Goal: Task Accomplishment & Management: Use online tool/utility

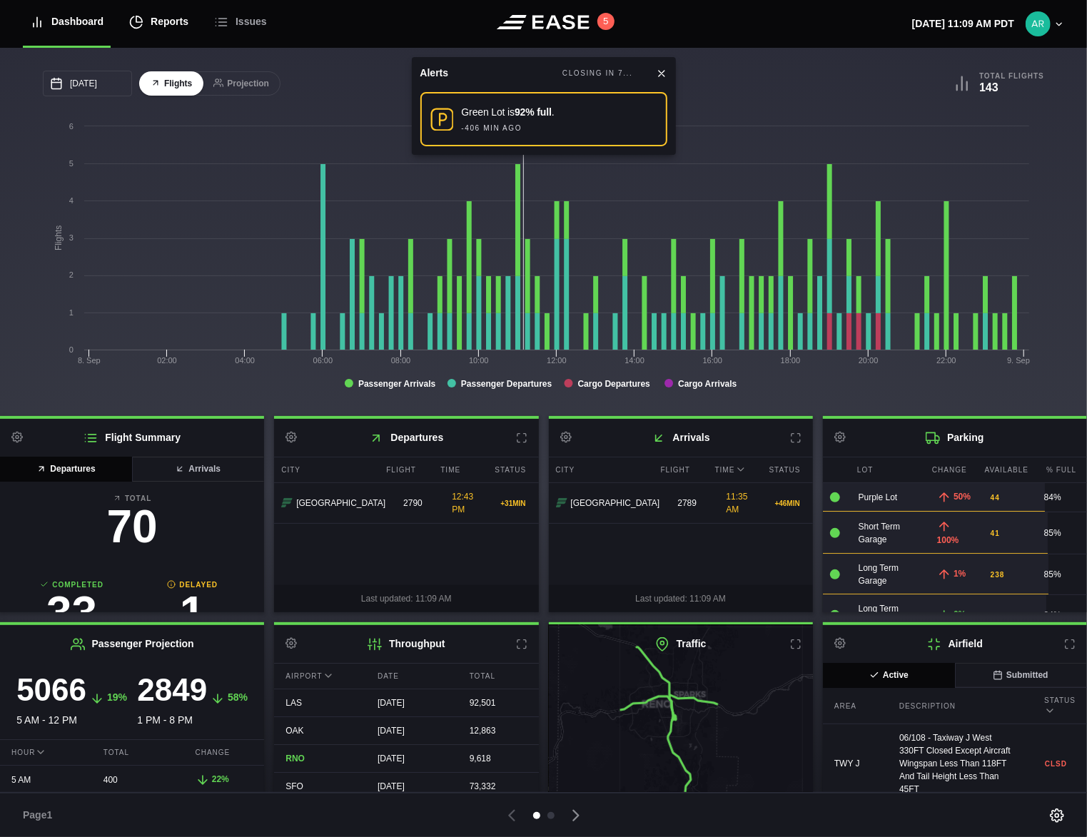
click at [161, 21] on div "Reports" at bounding box center [158, 22] width 59 height 48
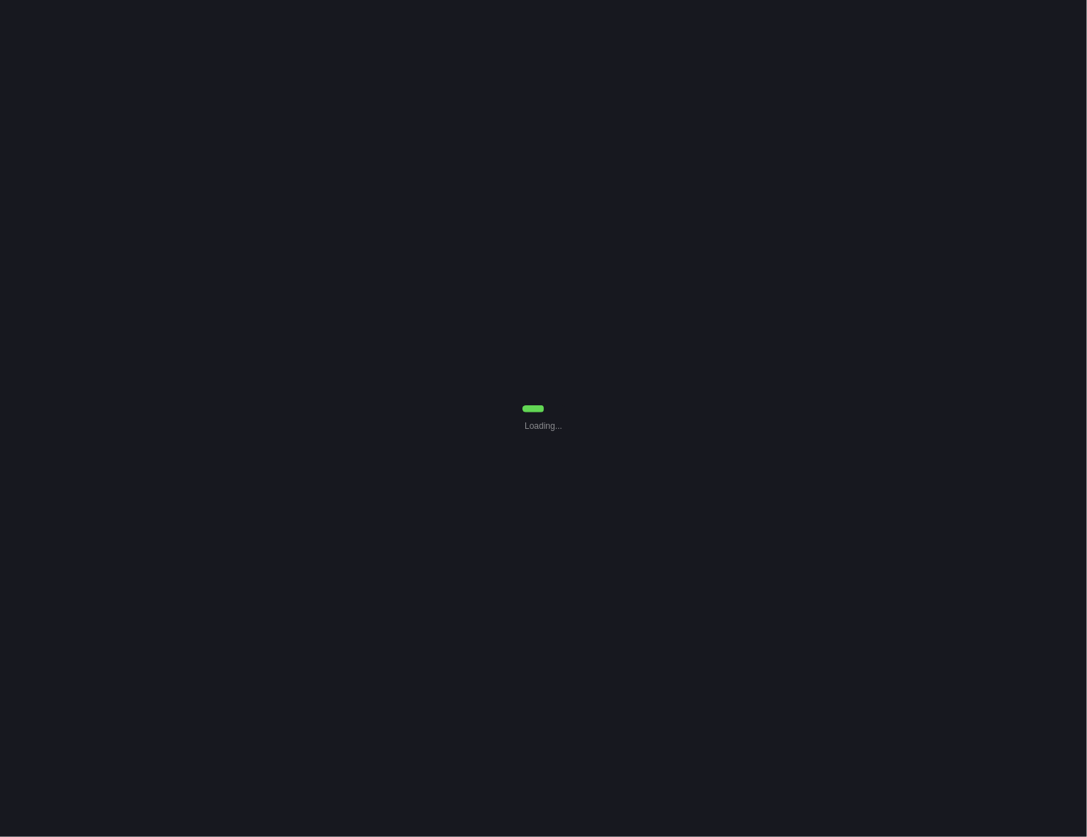
select select "7"
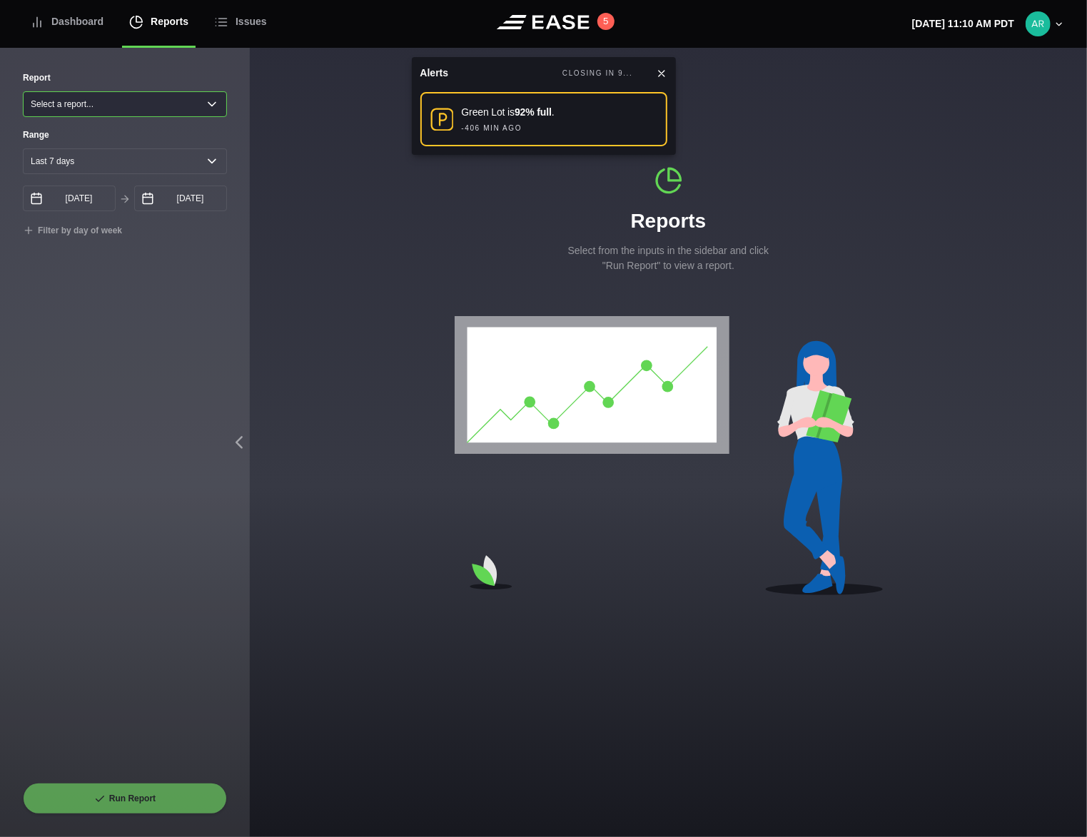
click at [88, 101] on select "Select a report... Arrivals Common Use Daily Throughput Departures Passenger Pr…" at bounding box center [125, 104] width 204 height 26
select select "Common Use"
click at [23, 91] on select "Select a report... Arrivals Common Use Daily Throughput Departures Passenger Pr…" at bounding box center [125, 104] width 204 height 26
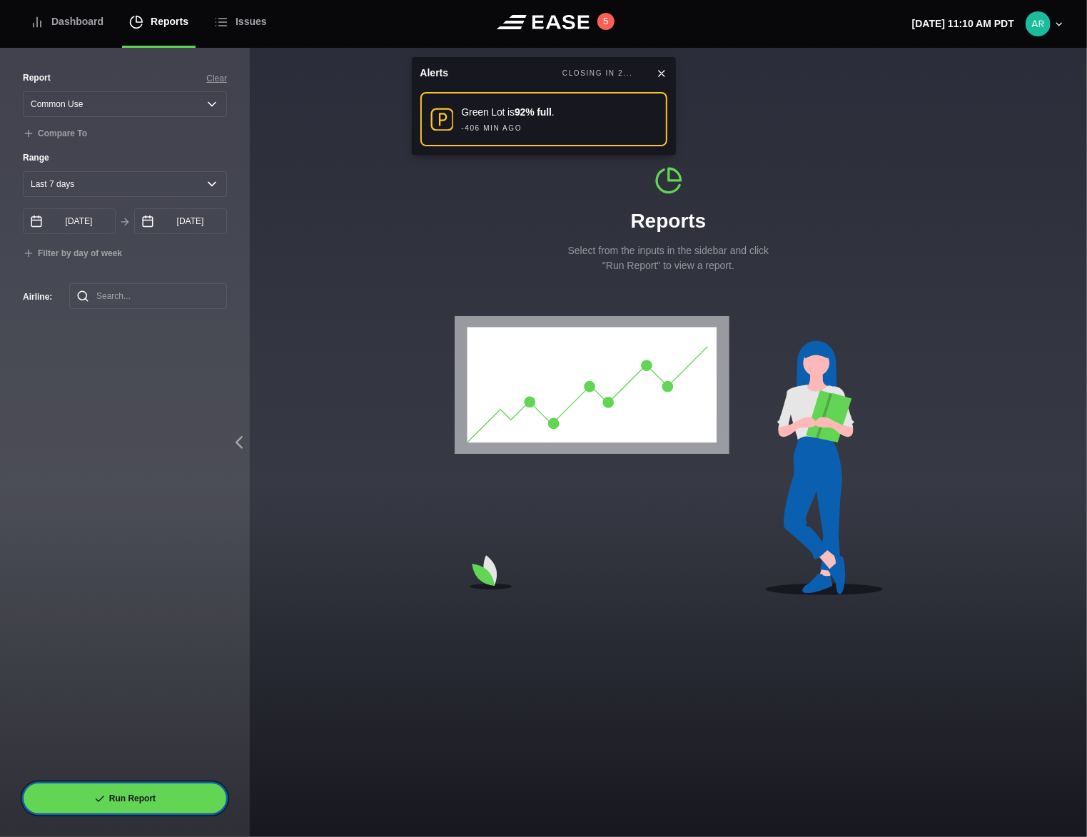
click at [148, 792] on button "Run Report" at bounding box center [125, 798] width 204 height 31
select select "Common Use"
select select "7"
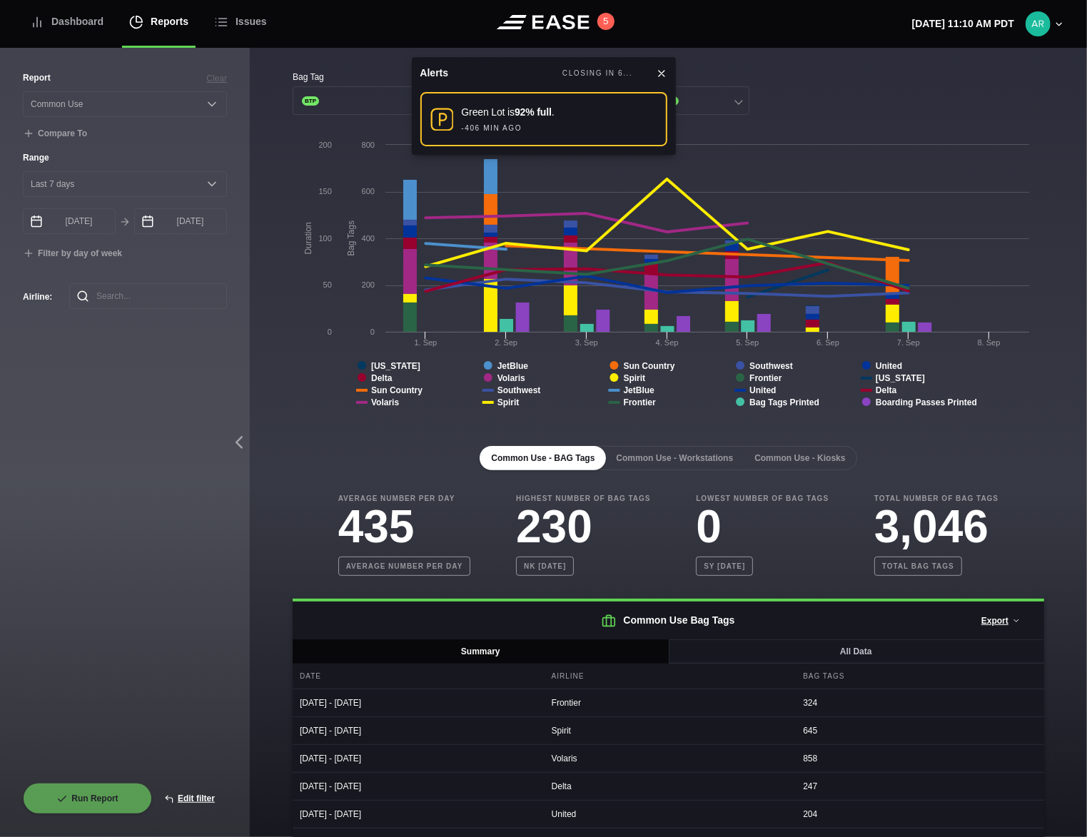
click at [660, 71] on icon at bounding box center [661, 73] width 11 height 11
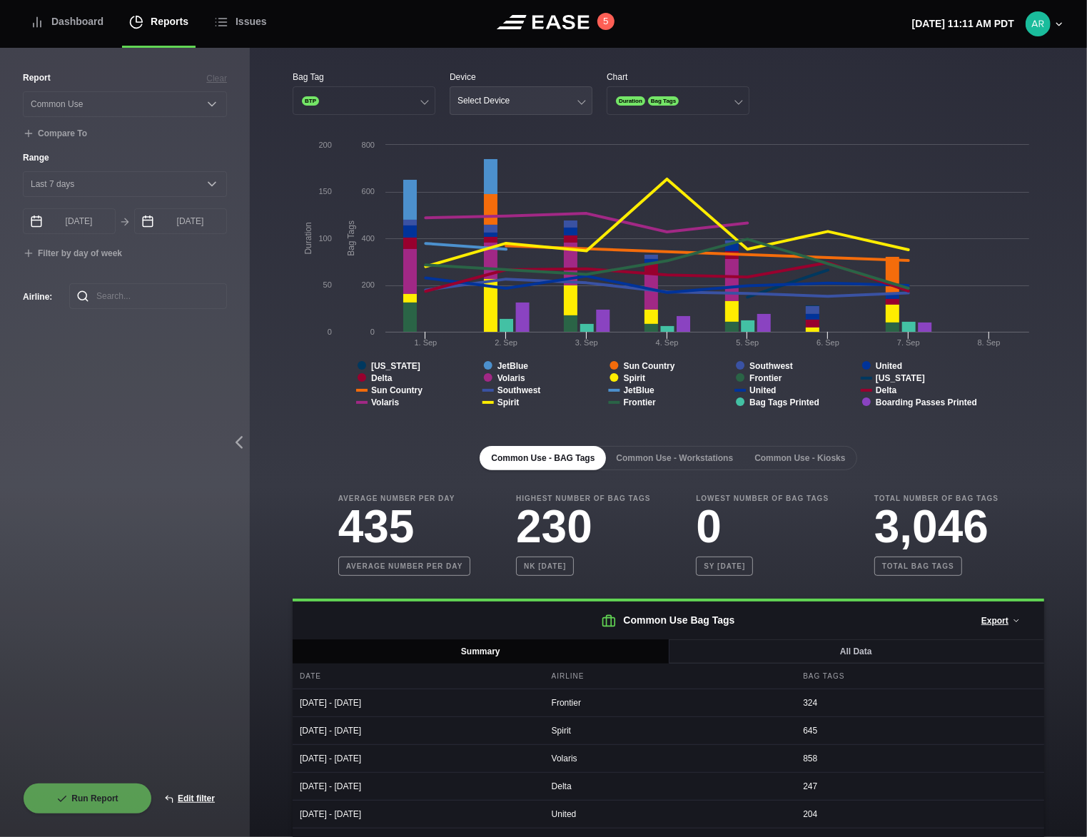
click at [575, 97] on button "Select Device" at bounding box center [521, 100] width 143 height 29
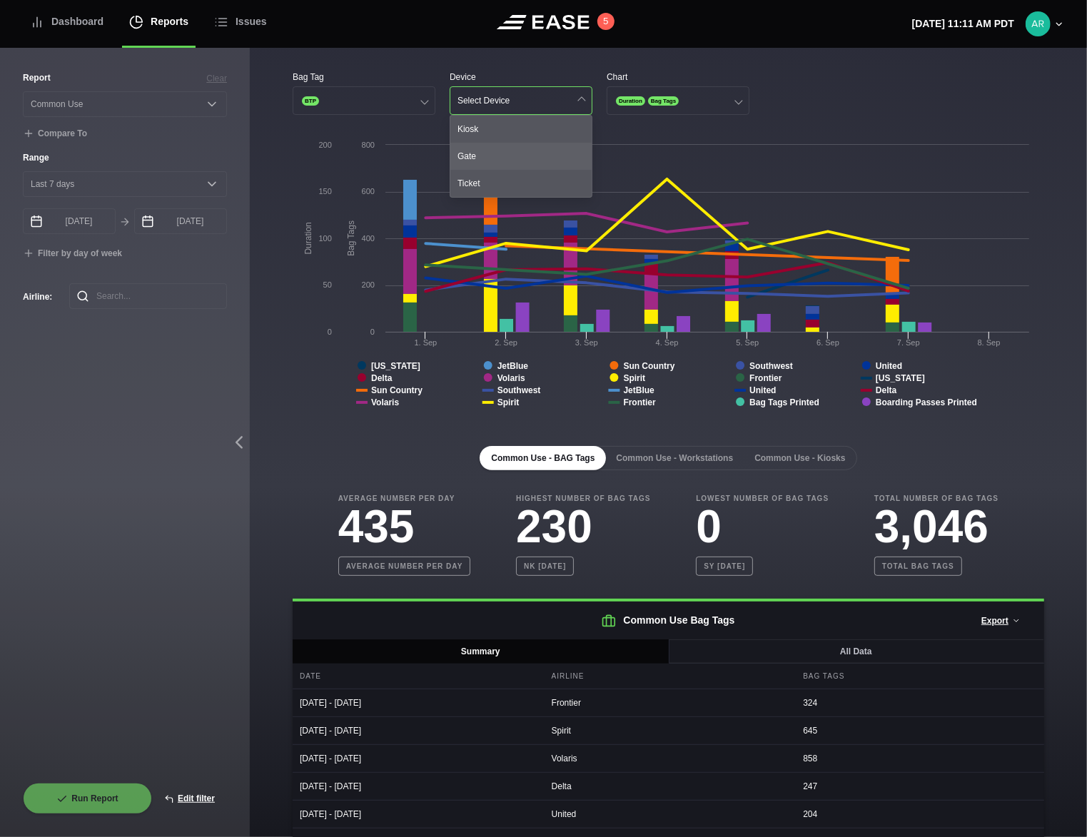
click at [532, 153] on div "Gate" at bounding box center [520, 156] width 141 height 27
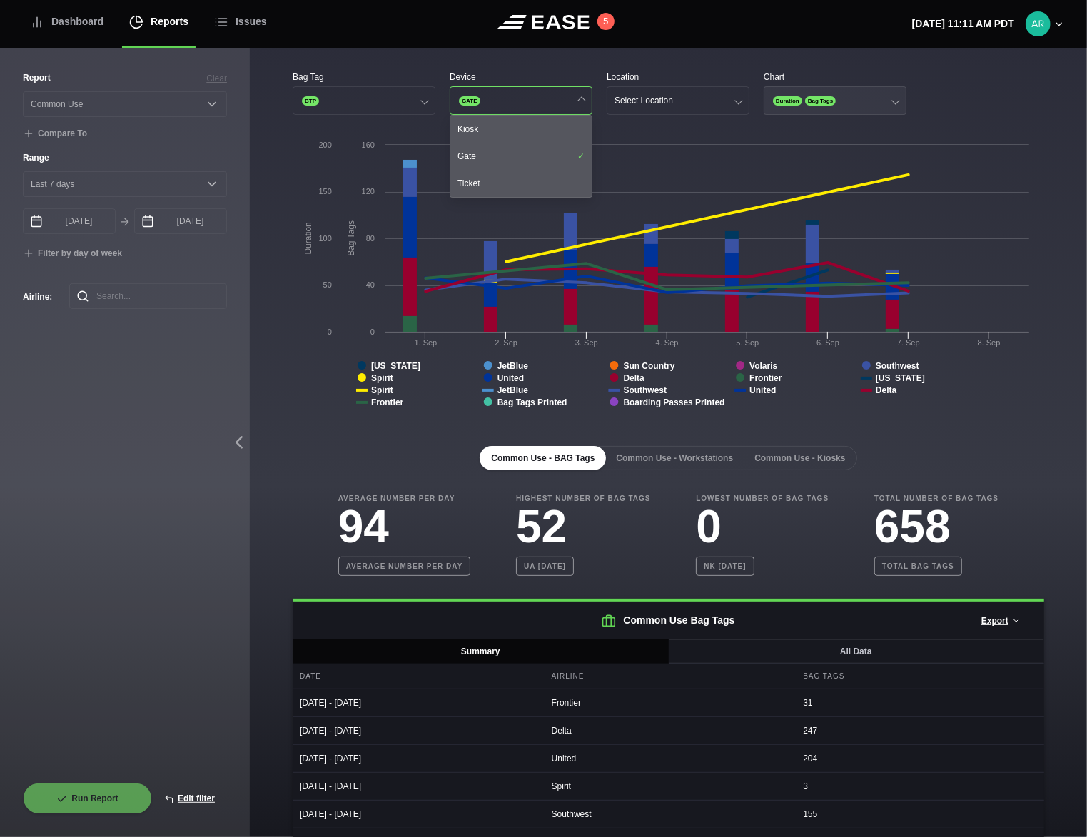
click at [783, 102] on span "Duration" at bounding box center [787, 100] width 29 height 9
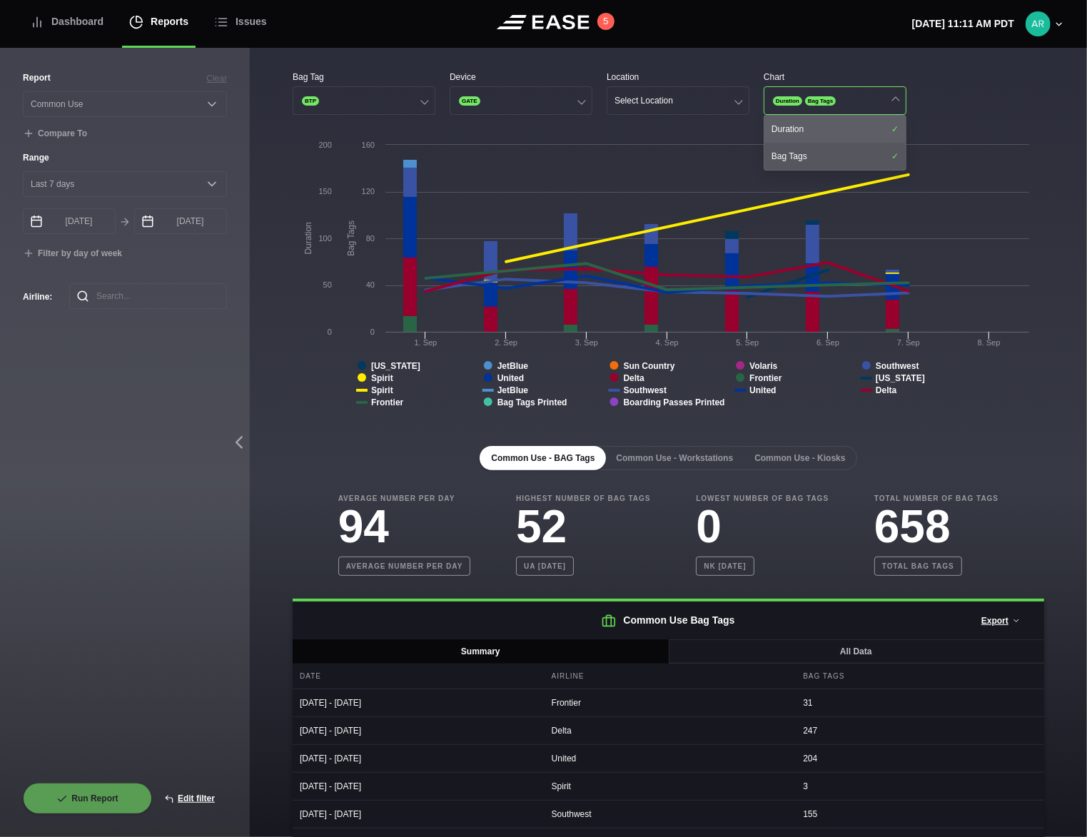
click at [895, 127] on div "Duration" at bounding box center [834, 129] width 141 height 27
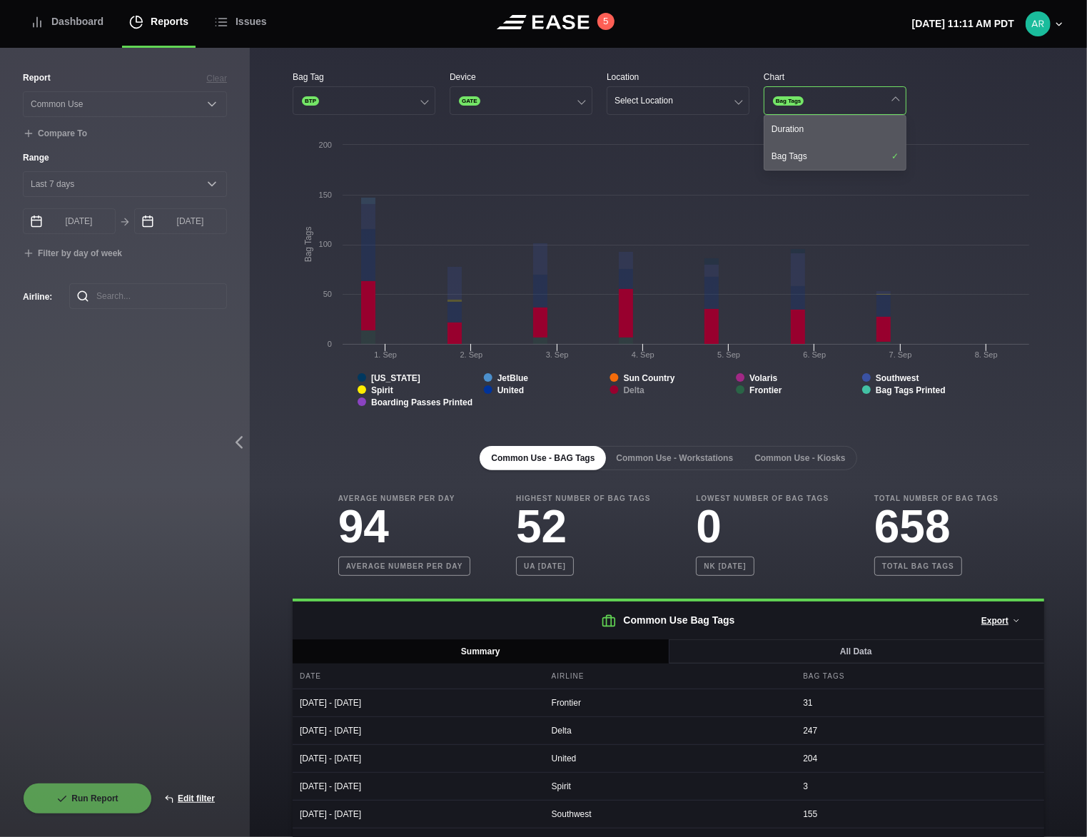
click at [626, 388] on tspan "Delta" at bounding box center [633, 390] width 21 height 10
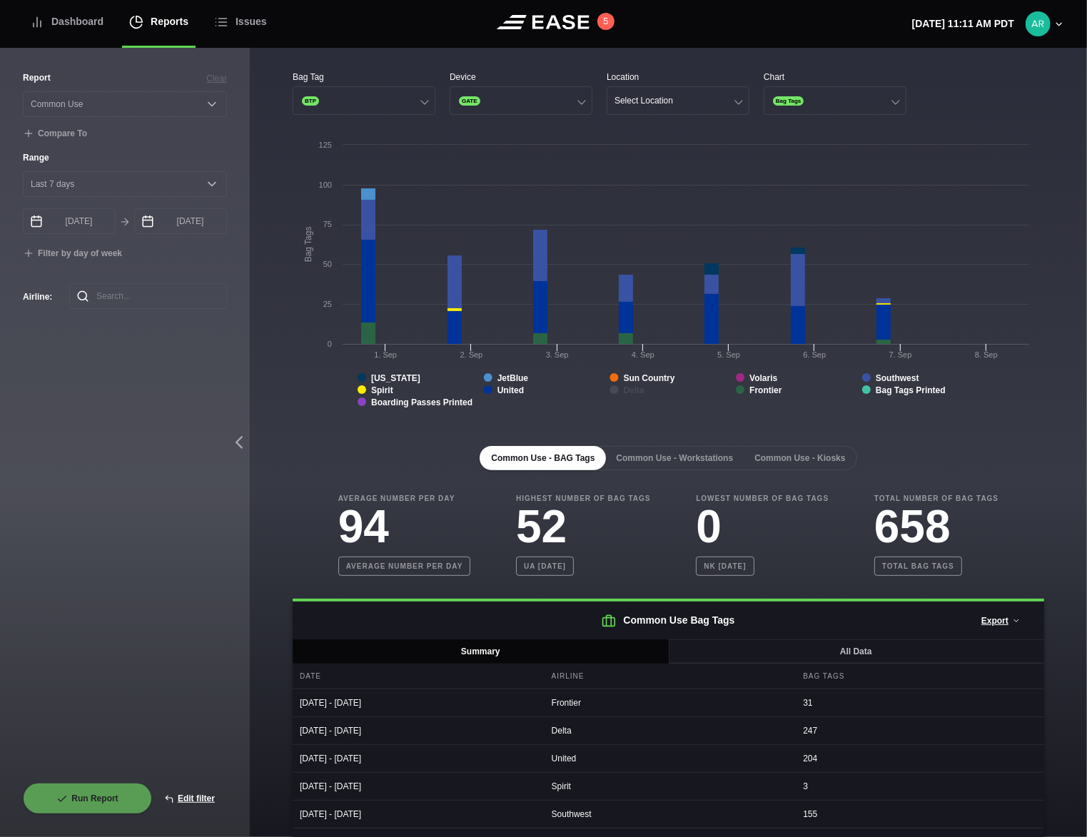
click at [626, 388] on tspan "Delta" at bounding box center [633, 390] width 21 height 10
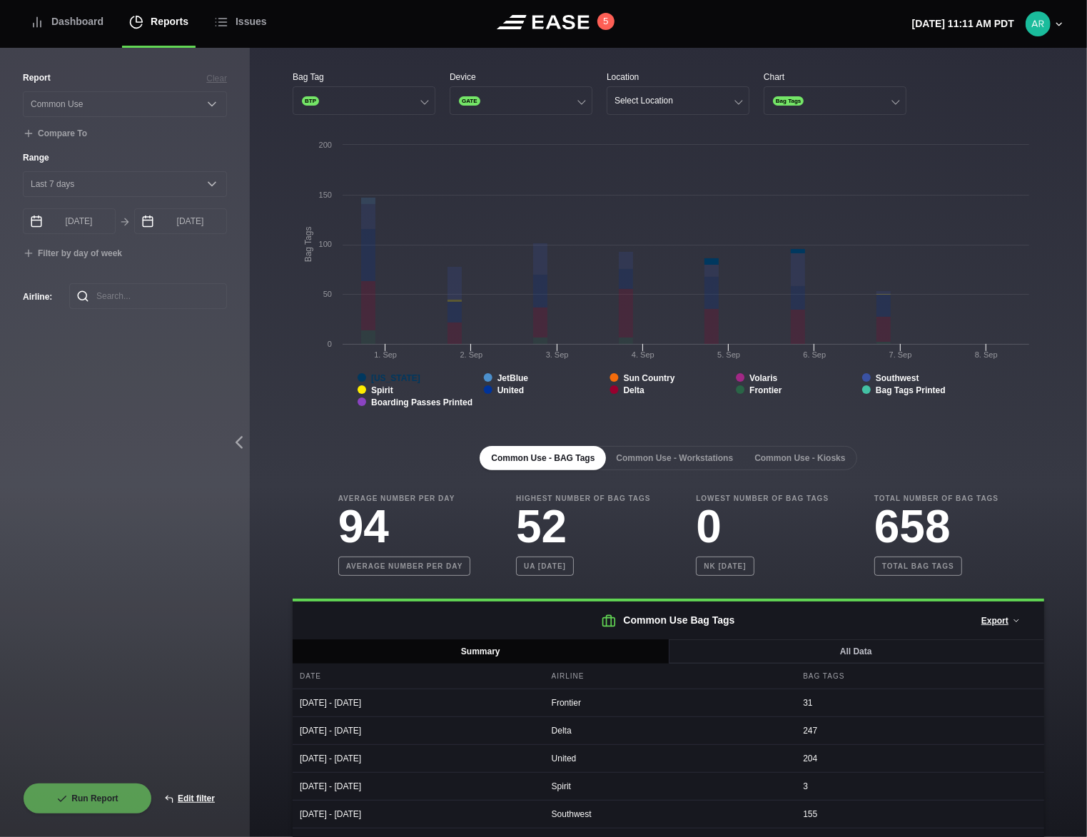
click at [388, 380] on tspan "Alaska" at bounding box center [395, 378] width 49 height 10
click at [385, 392] on tspan "Spirit" at bounding box center [382, 390] width 22 height 10
click at [388, 400] on tspan "Boarding Passes Printed" at bounding box center [421, 402] width 101 height 10
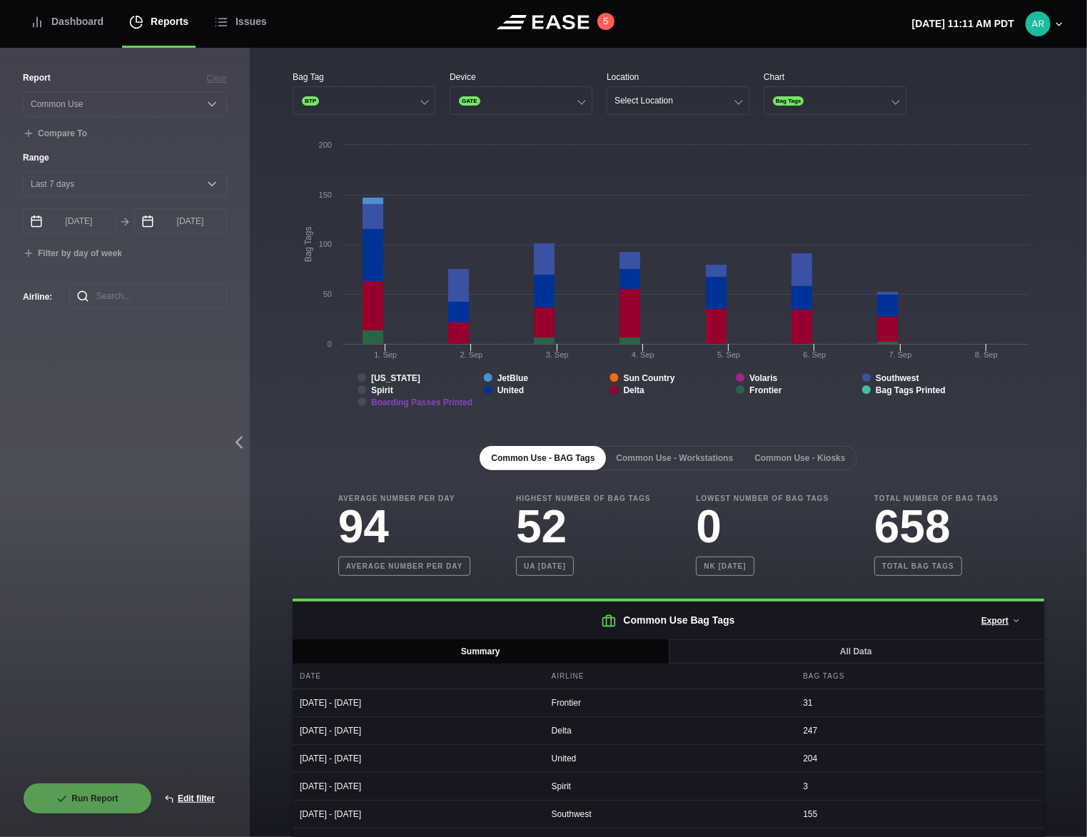
click at [459, 402] on tspan "Boarding Passes Printed" at bounding box center [421, 402] width 101 height 10
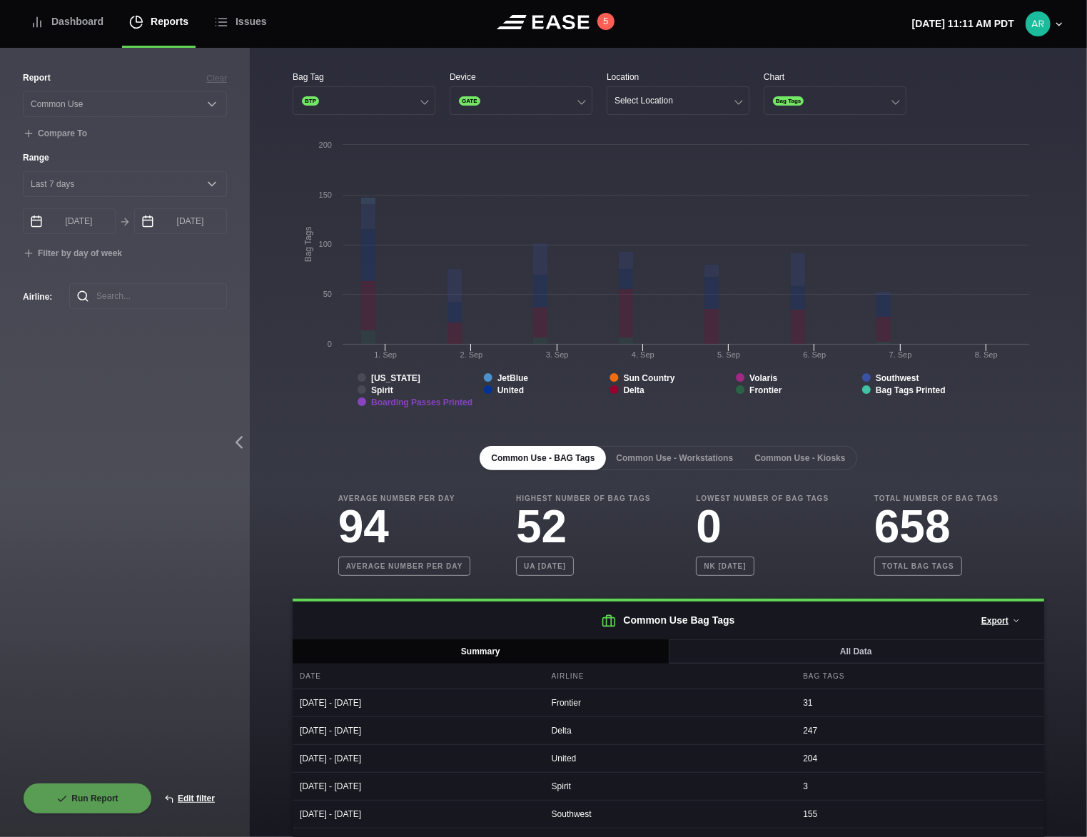
click at [459, 402] on tspan "Boarding Passes Printed" at bounding box center [421, 402] width 101 height 10
click at [502, 387] on tspan "United" at bounding box center [510, 390] width 26 height 10
click at [505, 380] on tspan "JetBlue" at bounding box center [512, 378] width 31 height 10
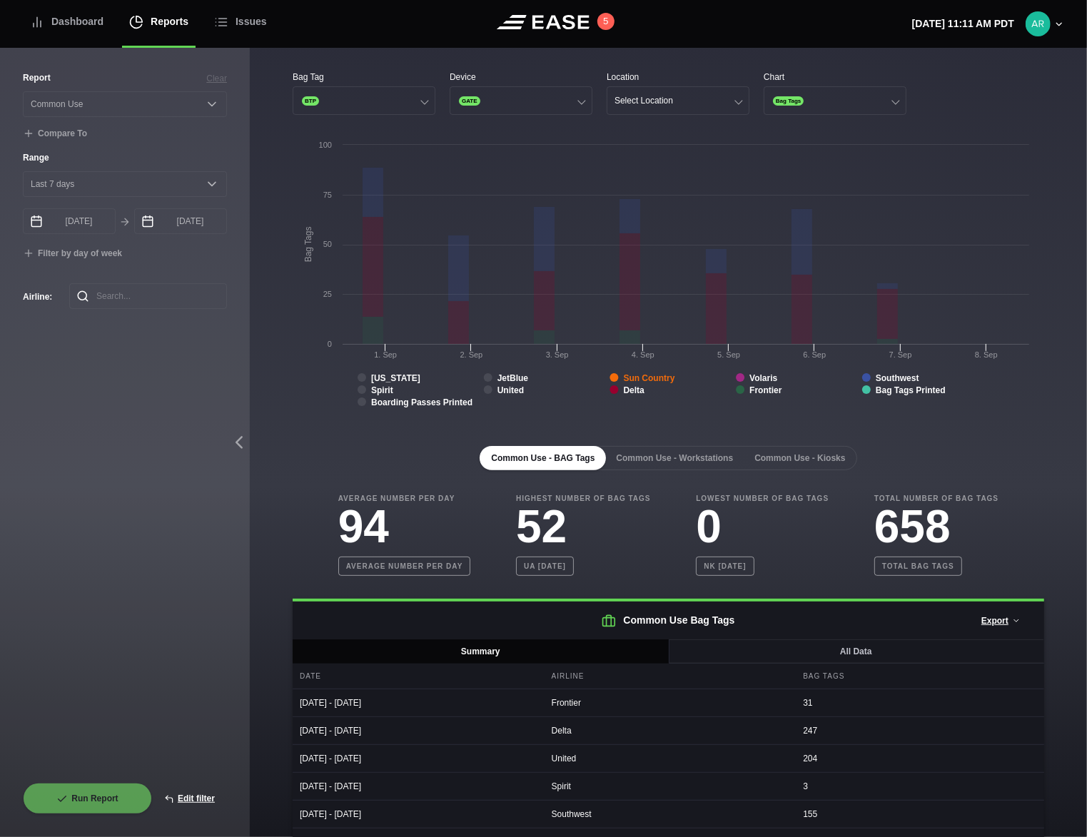
click at [629, 379] on tspan "Sun Country" at bounding box center [648, 378] width 51 height 10
click at [747, 377] on rect at bounding box center [665, 280] width 744 height 285
click at [758, 388] on tspan "Frontier" at bounding box center [765, 390] width 33 height 10
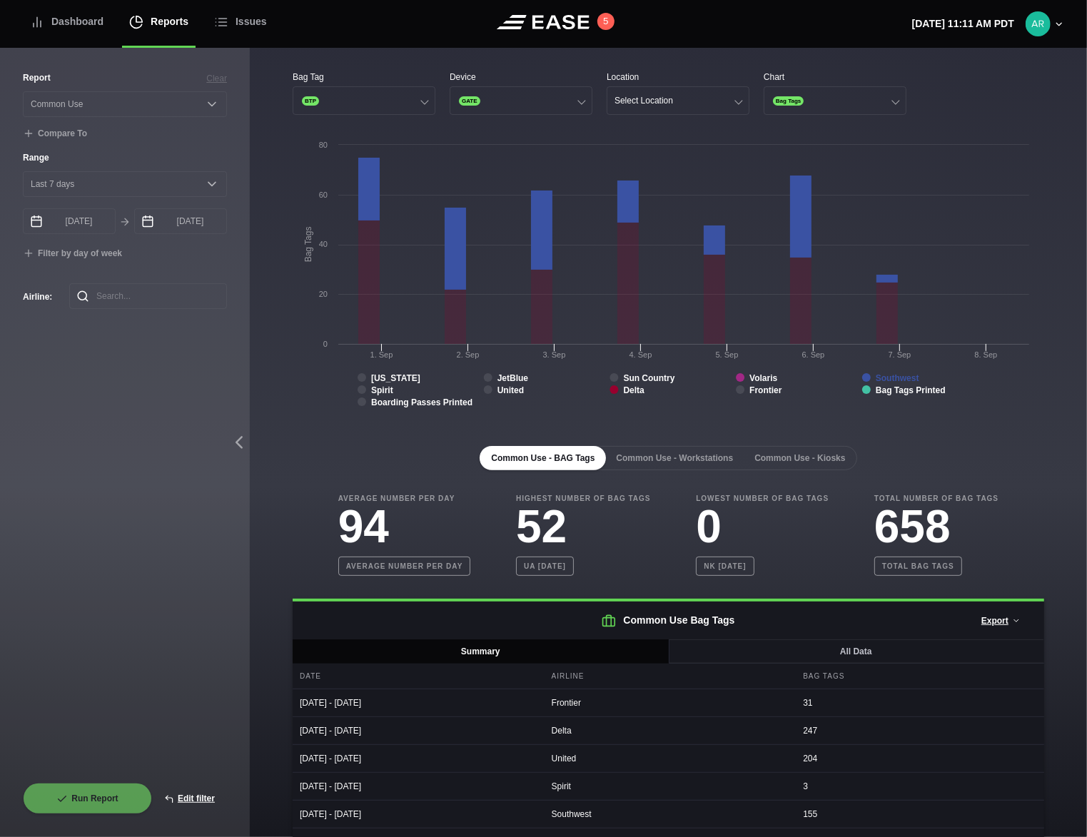
click at [881, 375] on tspan "Southwest" at bounding box center [898, 378] width 44 height 10
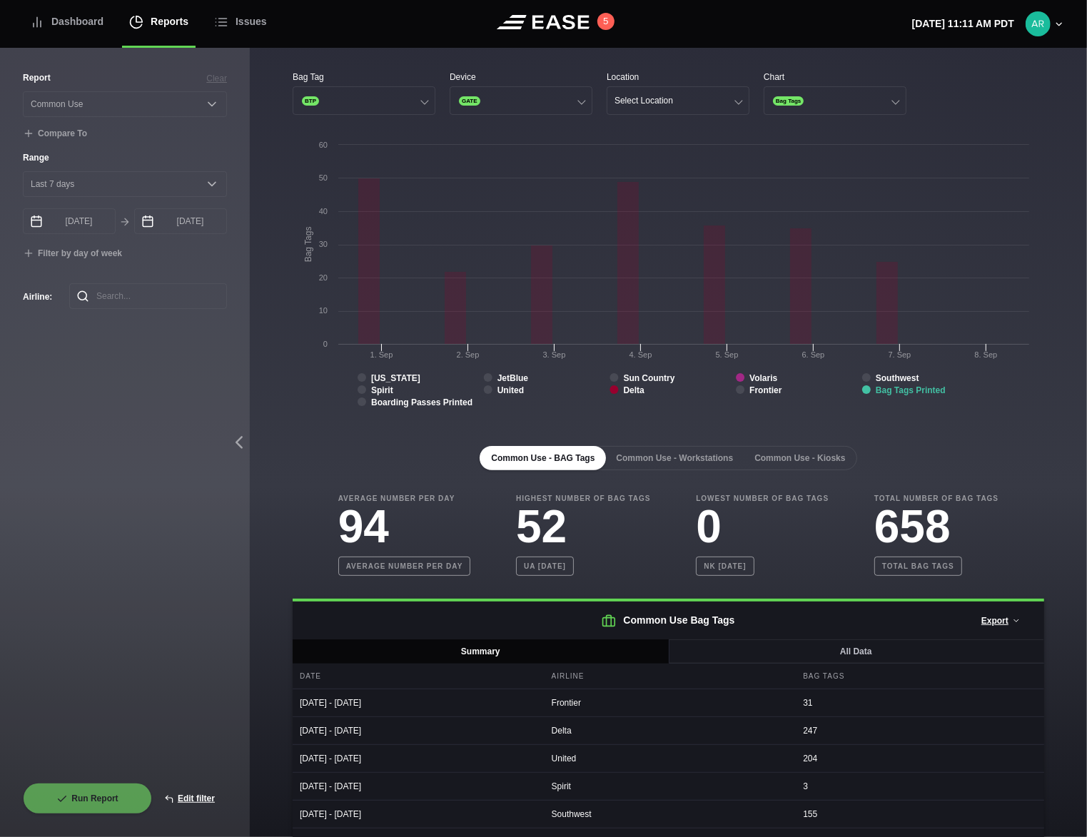
click at [883, 387] on tspan "Bag Tags Printed" at bounding box center [911, 390] width 70 height 10
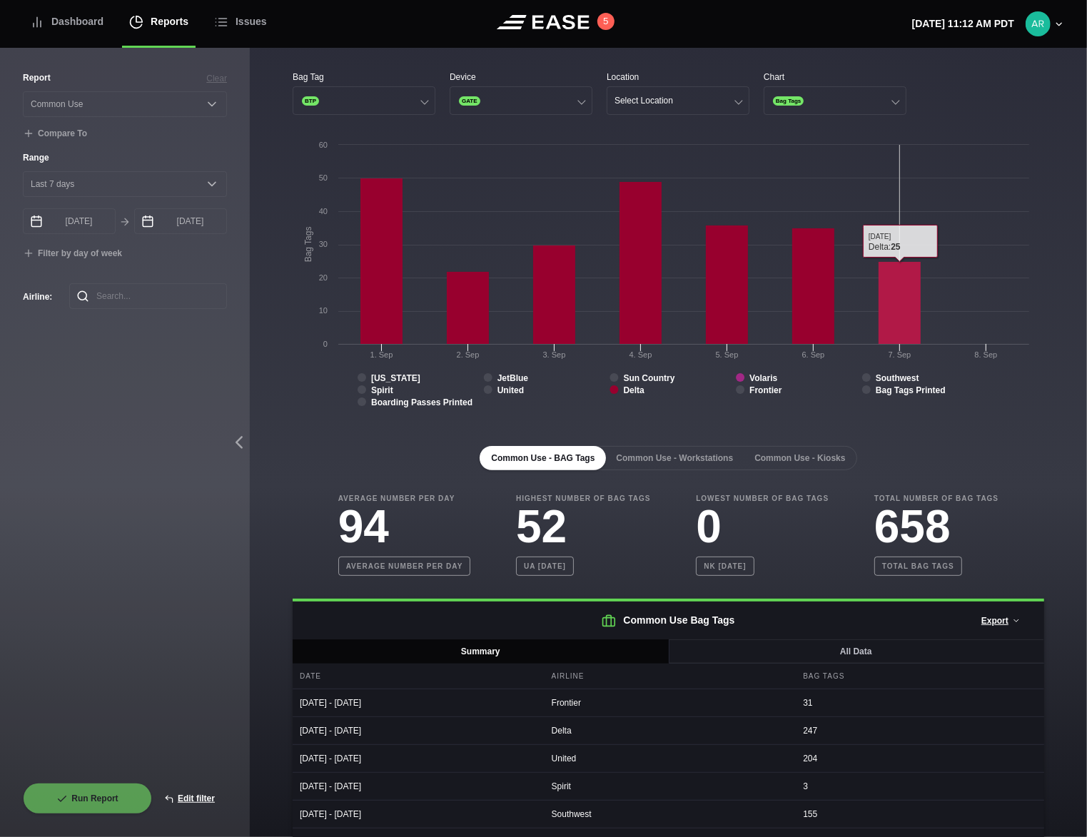
click at [896, 310] on rect at bounding box center [899, 303] width 42 height 83
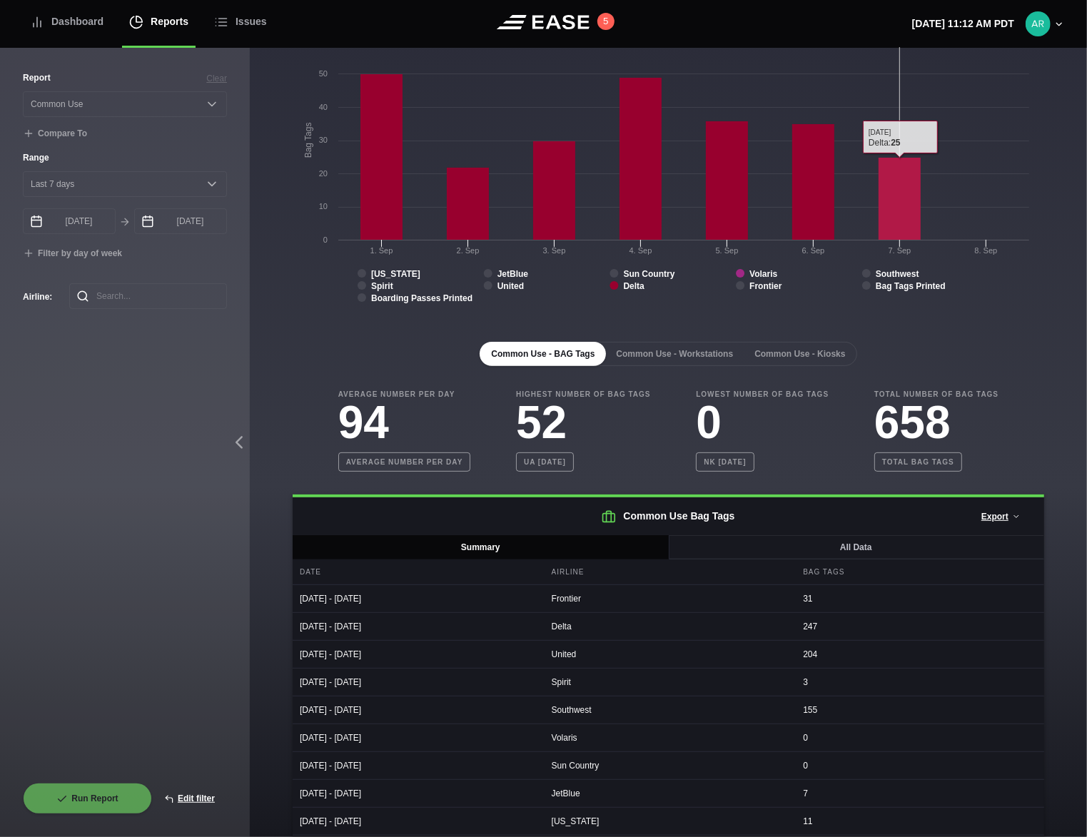
scroll to position [119, 0]
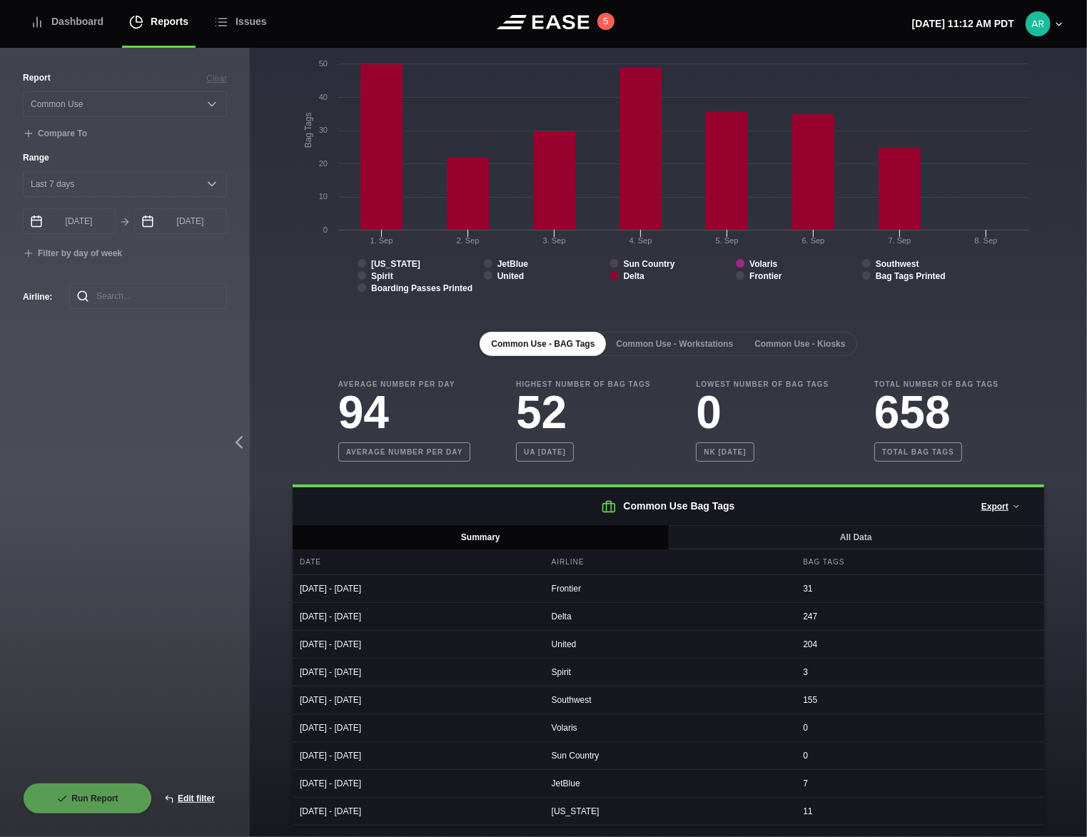
click at [579, 697] on div "Southwest" at bounding box center [668, 699] width 248 height 27
click at [410, 694] on div "09/01/2025 - 09/08/2025" at bounding box center [417, 699] width 248 height 27
click at [539, 700] on div "09/01/2025 - 09/08/2025 Southwest 155" at bounding box center [668, 700] width 751 height 28
click at [558, 698] on div "Southwest" at bounding box center [668, 699] width 248 height 27
click at [190, 795] on button "Edit filter" at bounding box center [189, 798] width 75 height 31
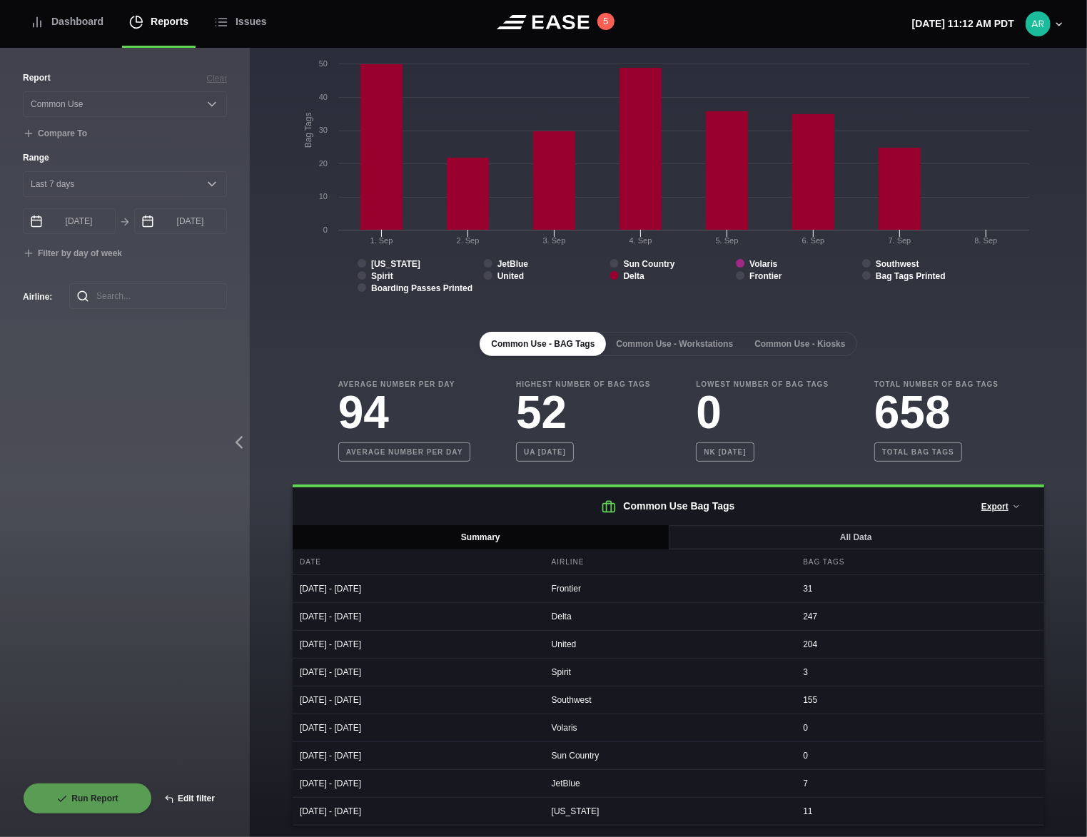
select select "Common Use"
select select "0"
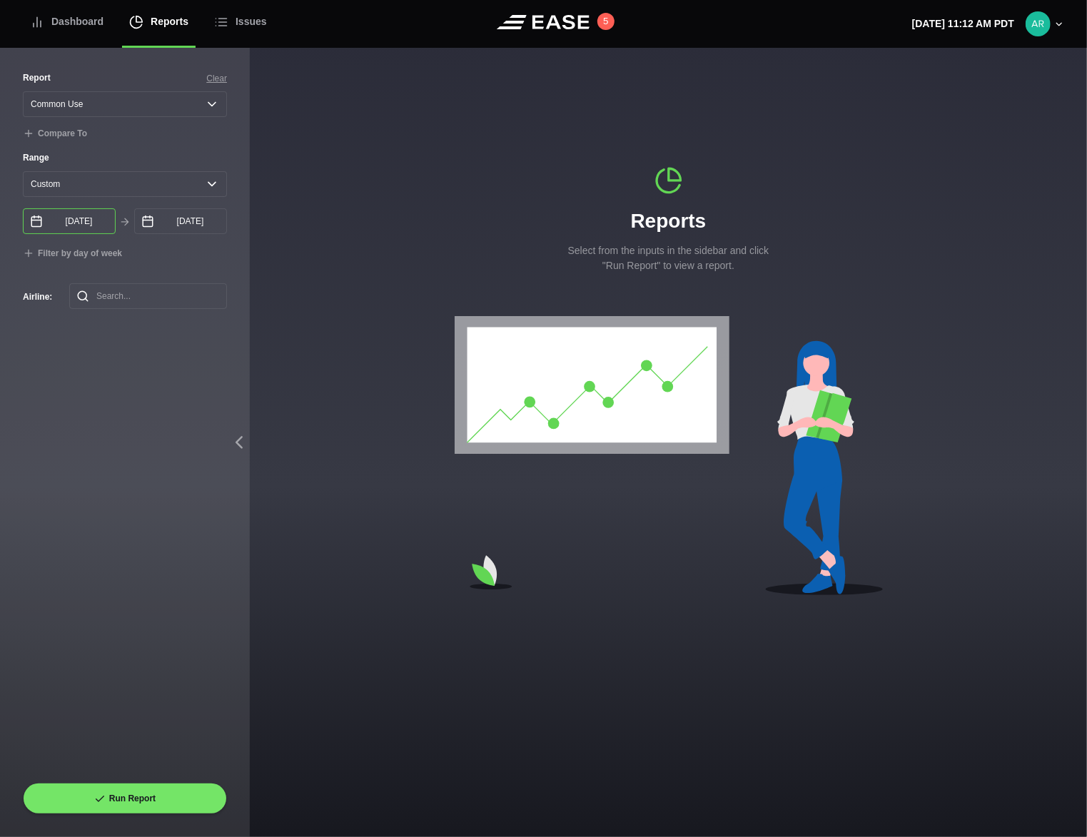
click at [89, 227] on input "09/01/2025" at bounding box center [69, 221] width 93 height 26
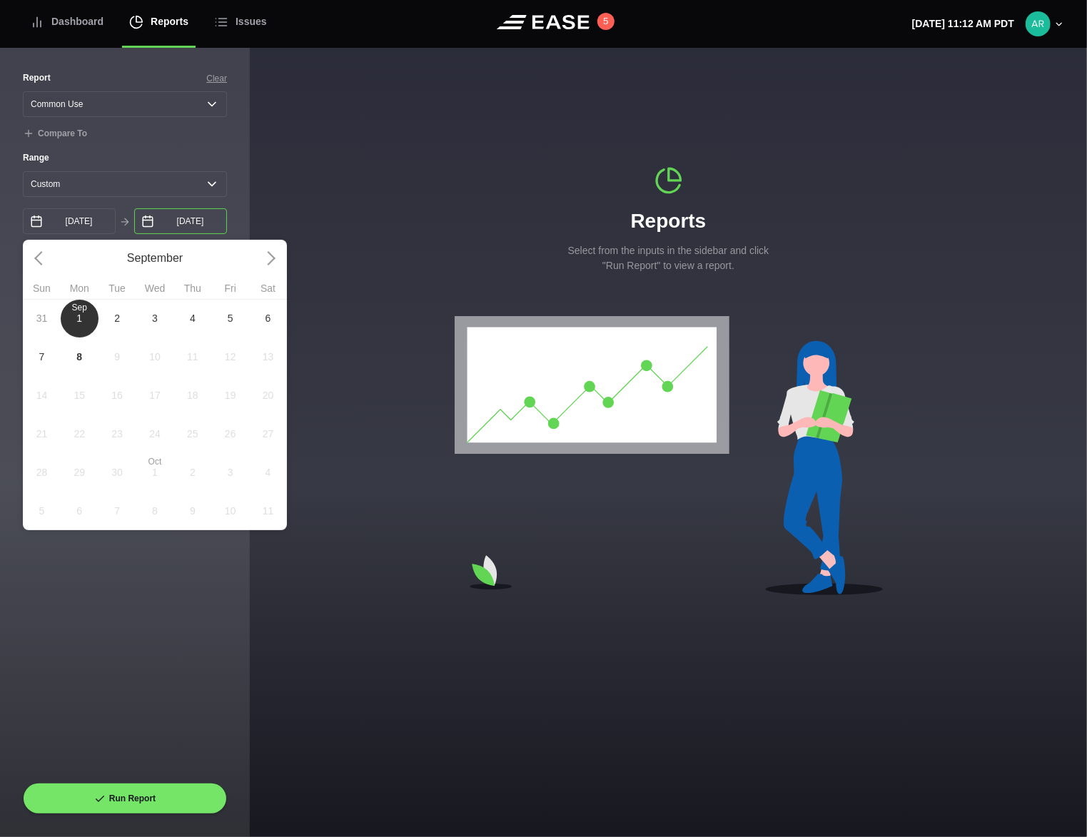
click at [196, 225] on input "09/08/2025" at bounding box center [180, 221] width 93 height 26
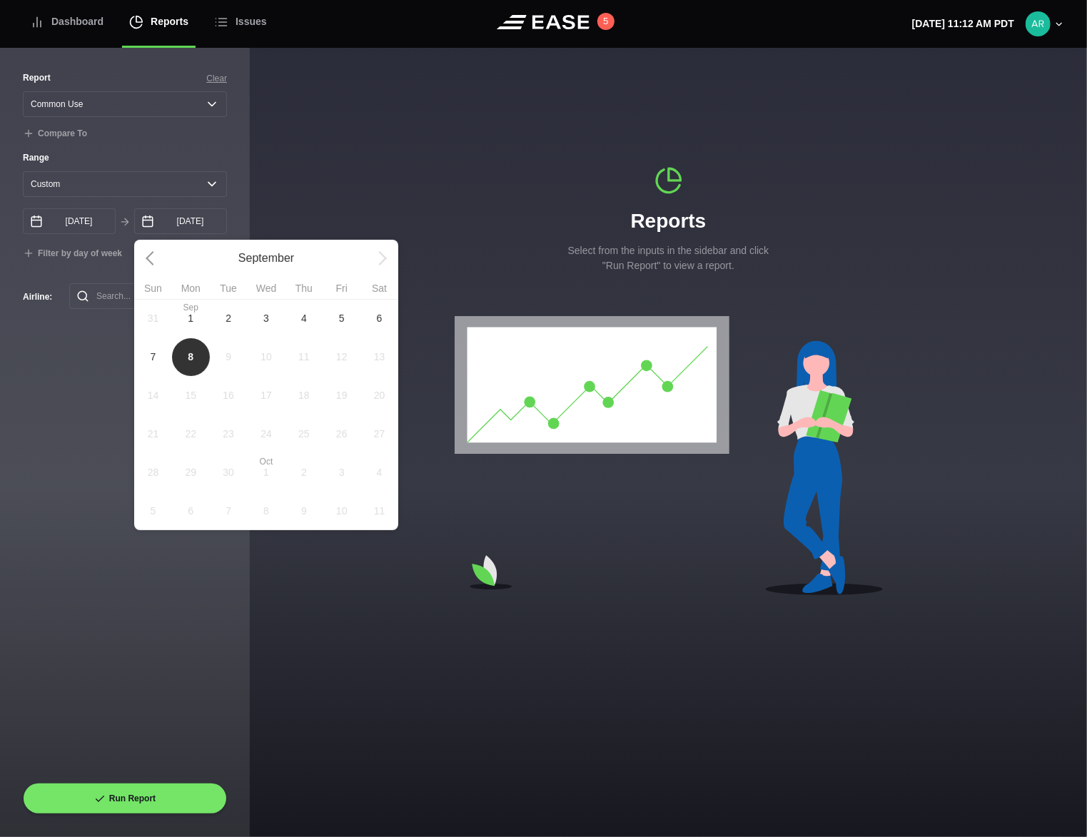
click at [184, 327] on span "Sep 1" at bounding box center [191, 318] width 38 height 39
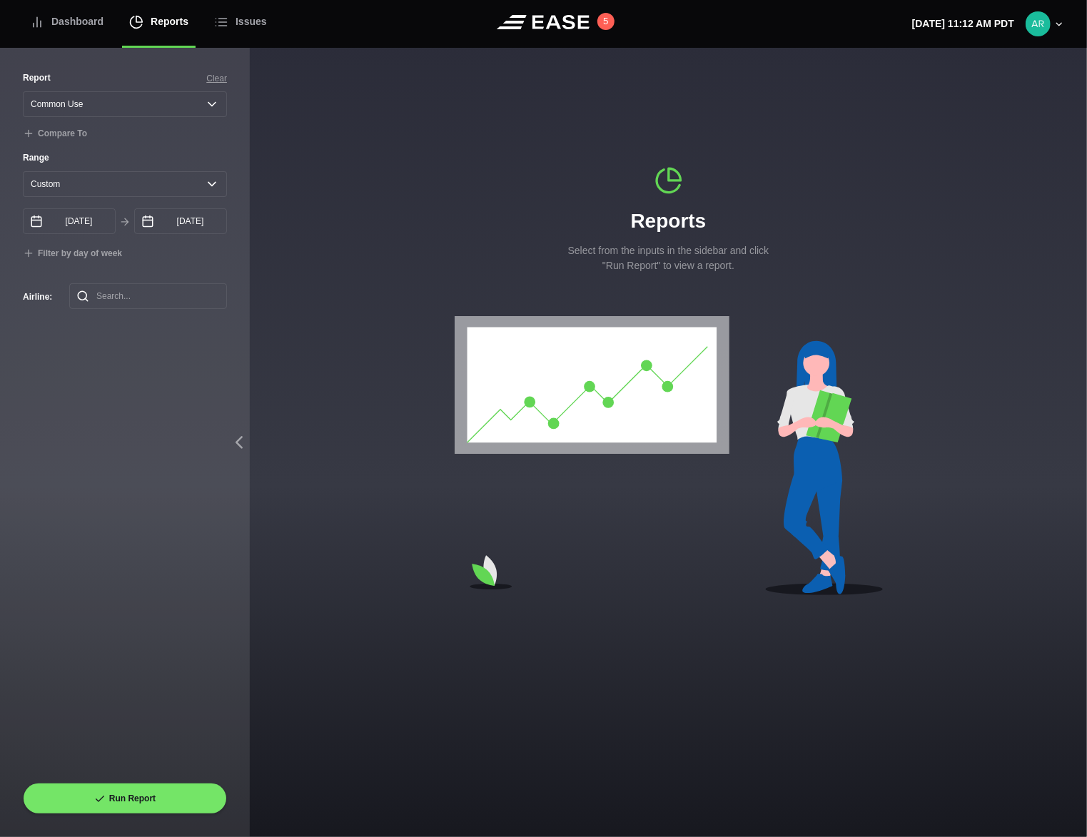
type input "09/01/2025"
click at [138, 794] on button "Run Report" at bounding box center [125, 798] width 204 height 31
select select "Common Use"
select select "0"
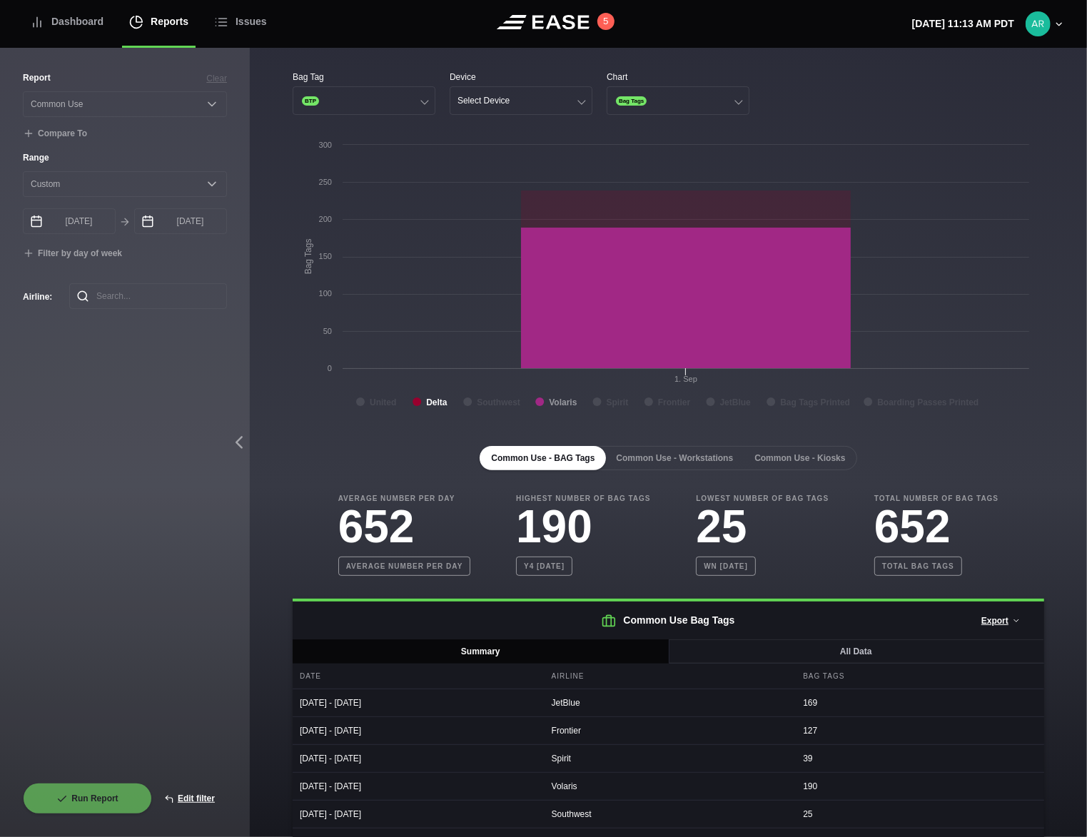
click at [553, 400] on tspan "Volaris" at bounding box center [563, 402] width 28 height 10
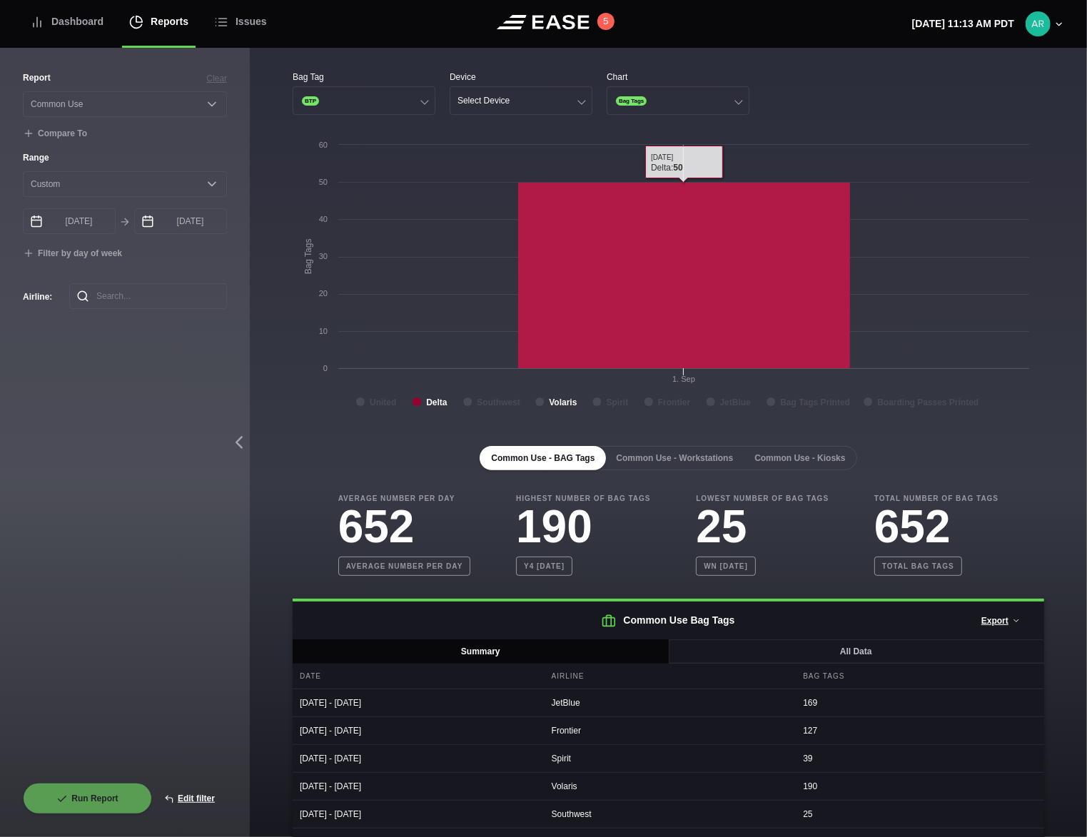
click at [688, 300] on rect at bounding box center [684, 276] width 332 height 186
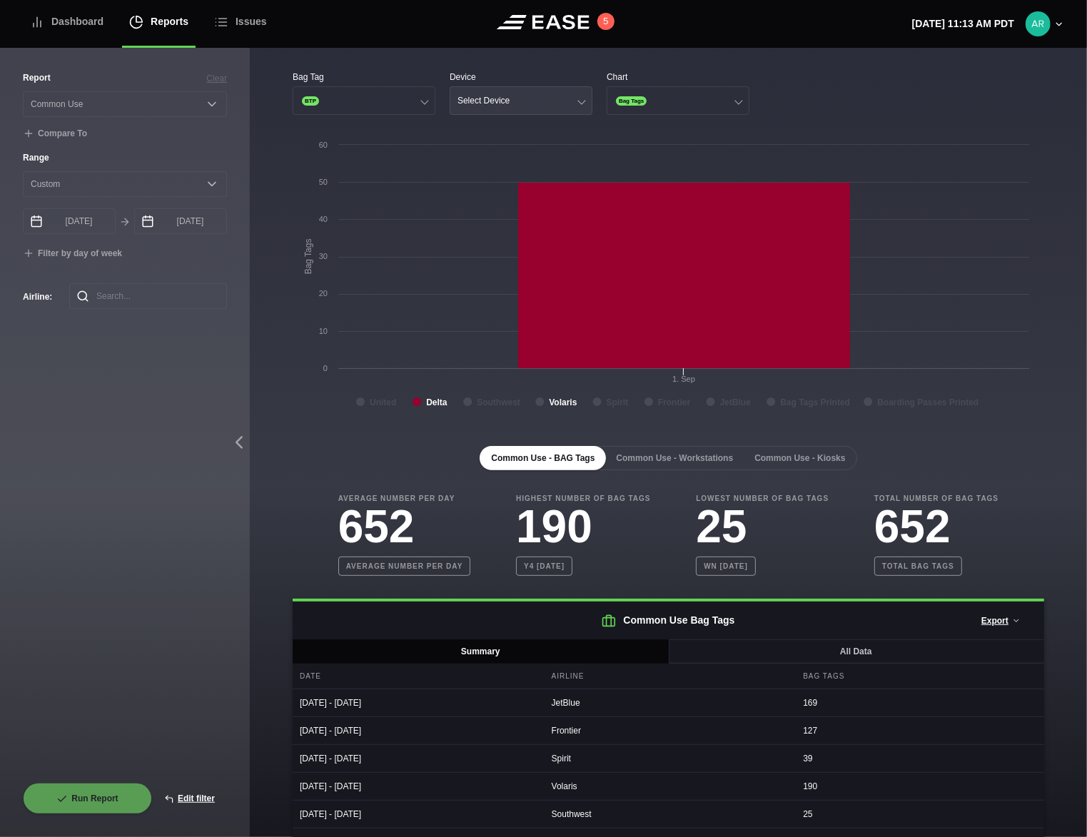
click at [551, 103] on button "Select Device" at bounding box center [521, 100] width 143 height 29
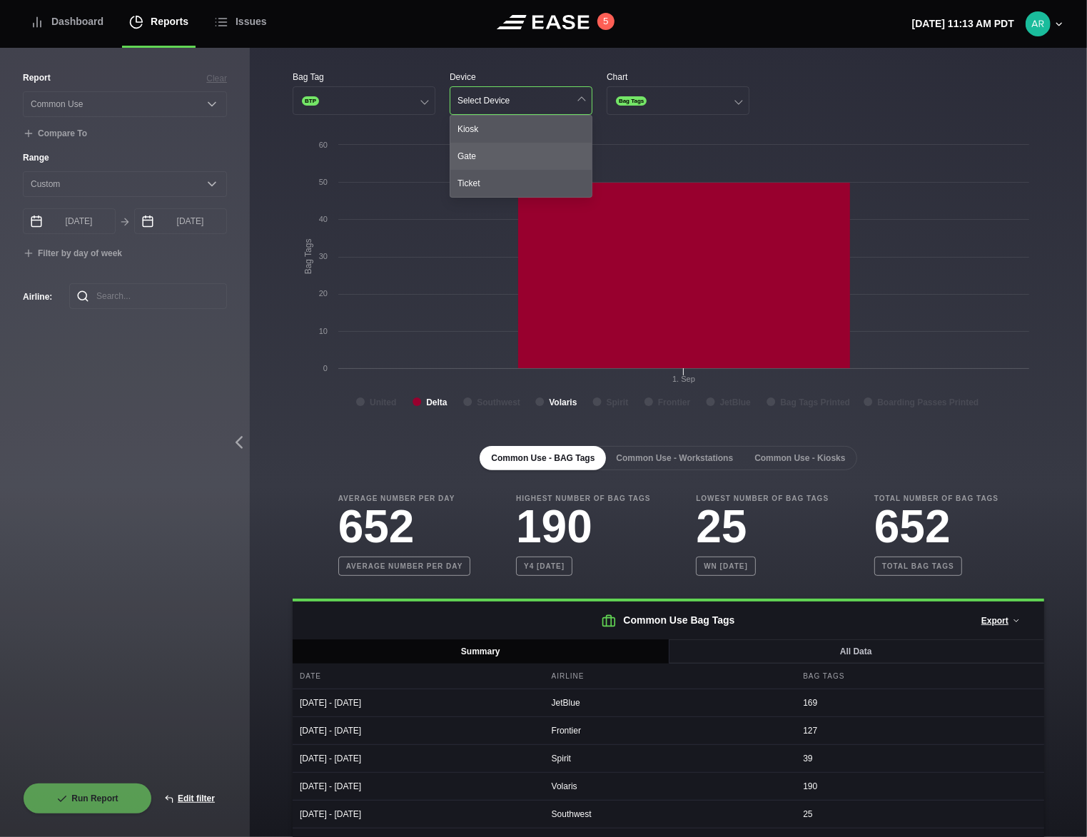
click at [541, 146] on div "Gate" at bounding box center [520, 156] width 141 height 27
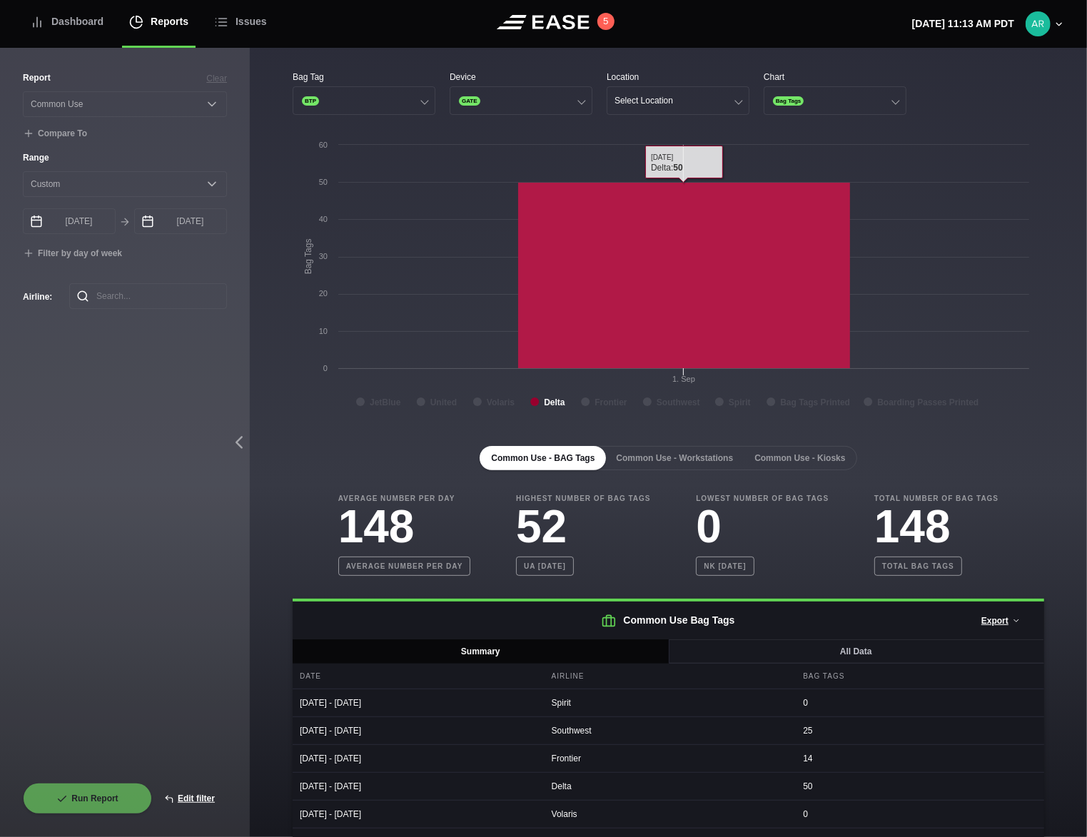
click at [671, 271] on rect at bounding box center [684, 276] width 332 height 186
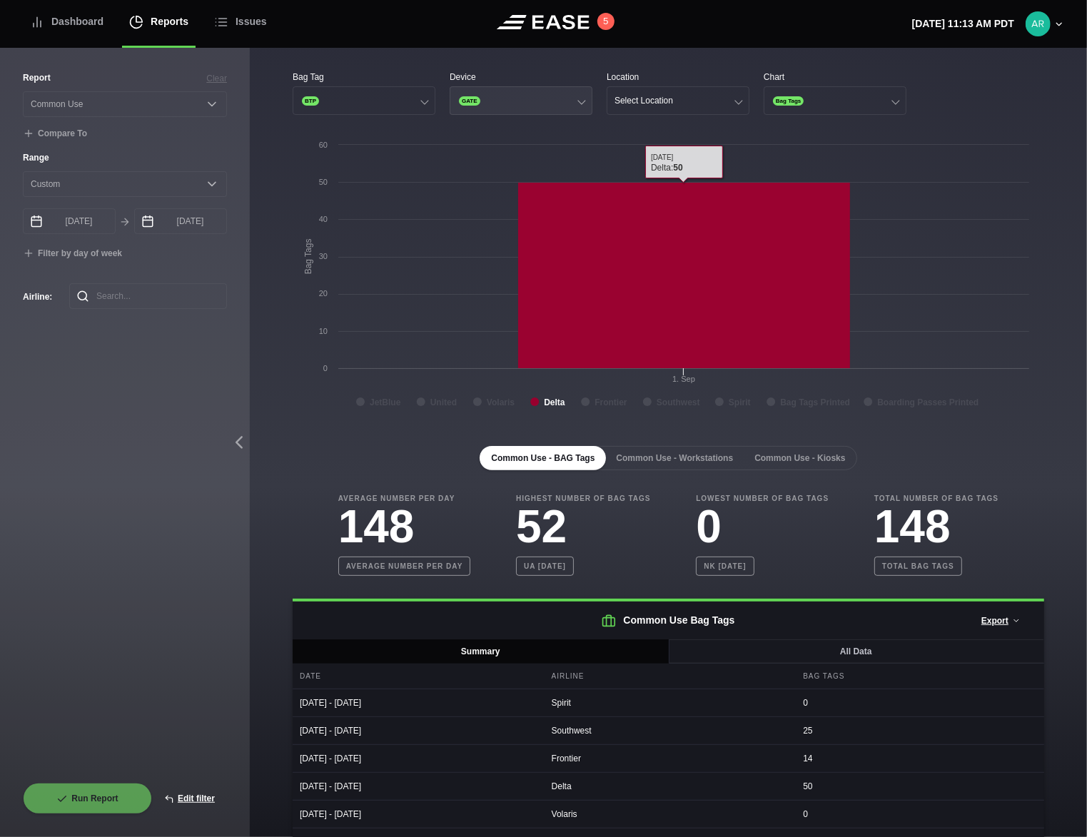
click at [508, 96] on button "GATE" at bounding box center [521, 100] width 143 height 29
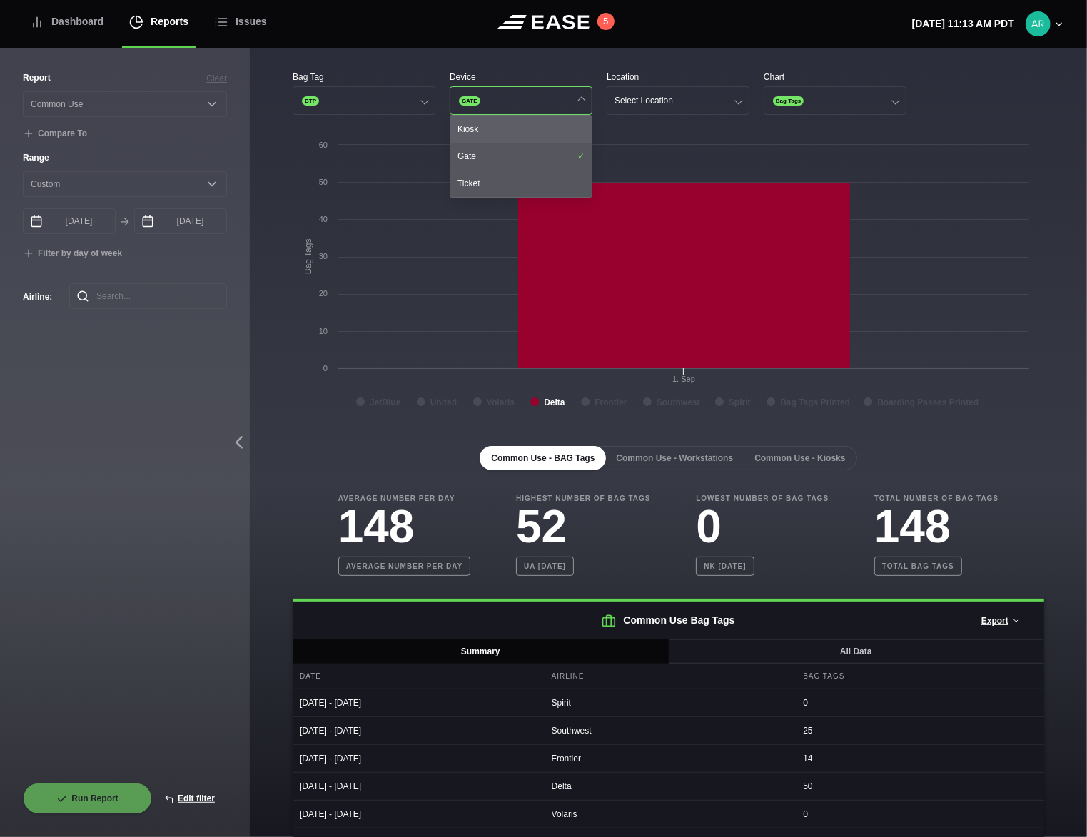
click at [507, 133] on div "Kiosk" at bounding box center [520, 129] width 141 height 27
click at [509, 179] on div "Ticket" at bounding box center [520, 183] width 141 height 27
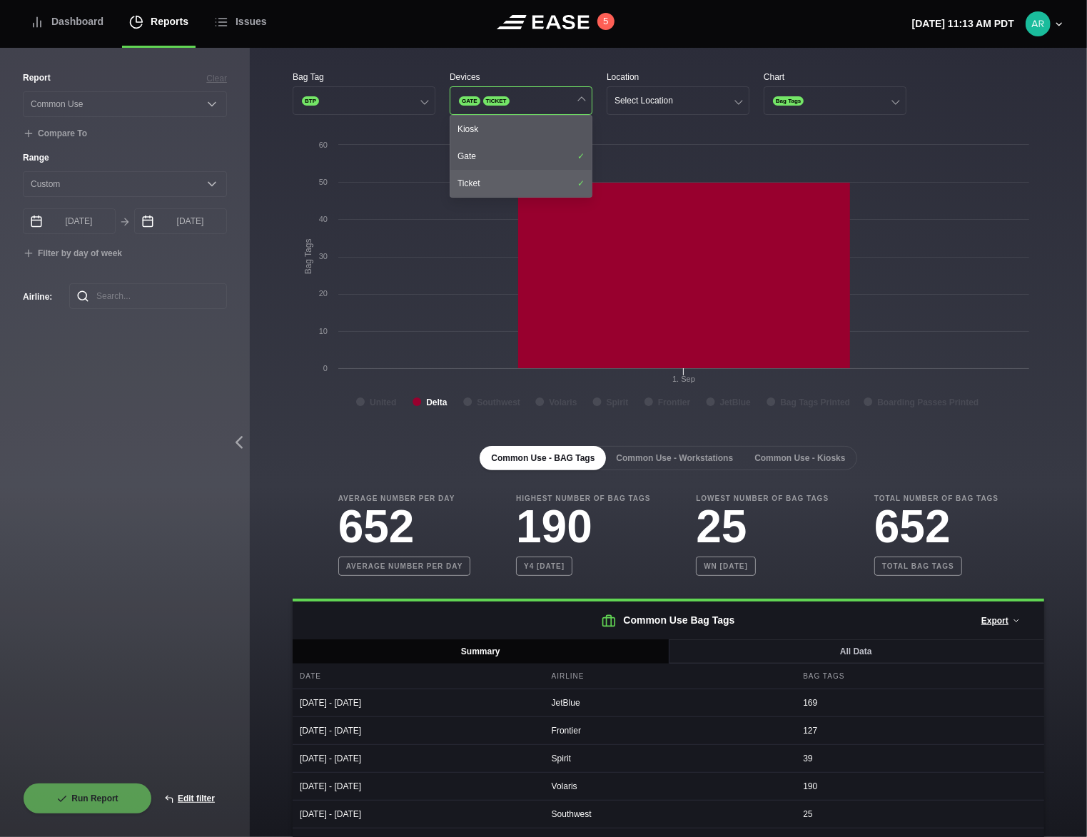
click at [517, 182] on div "Ticket" at bounding box center [520, 183] width 141 height 27
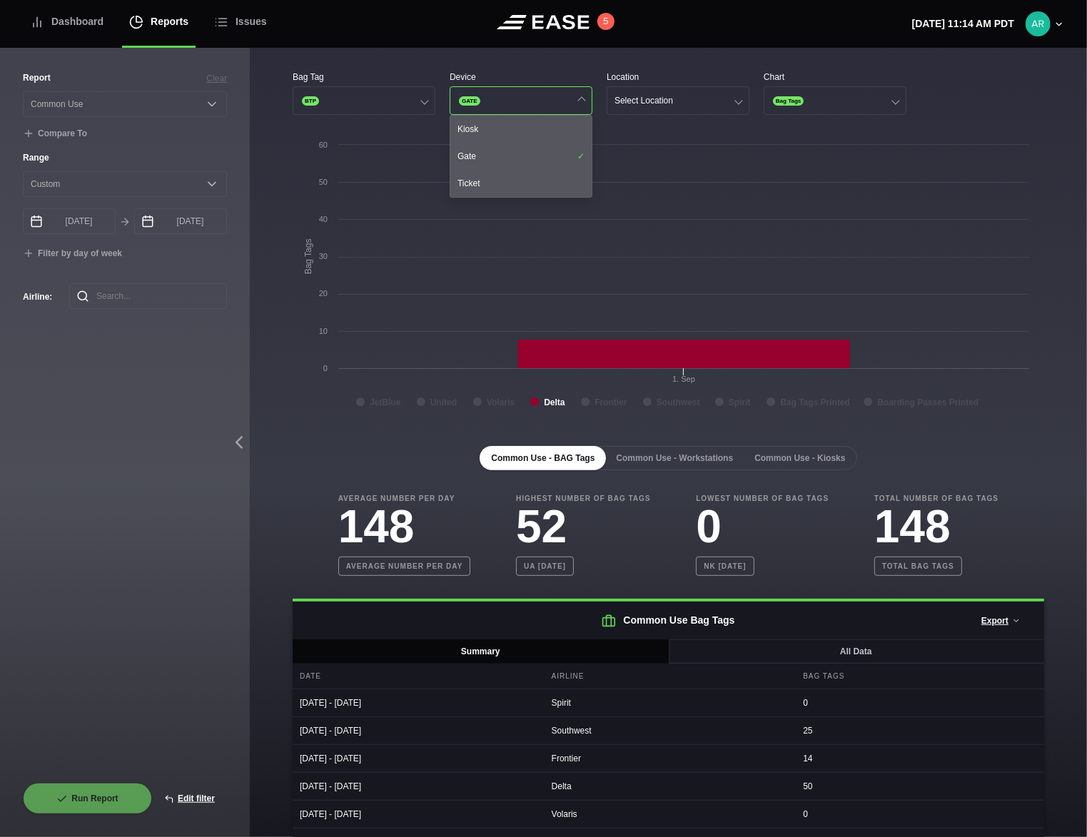
scroll to position [64, 0]
